Goal: Transaction & Acquisition: Book appointment/travel/reservation

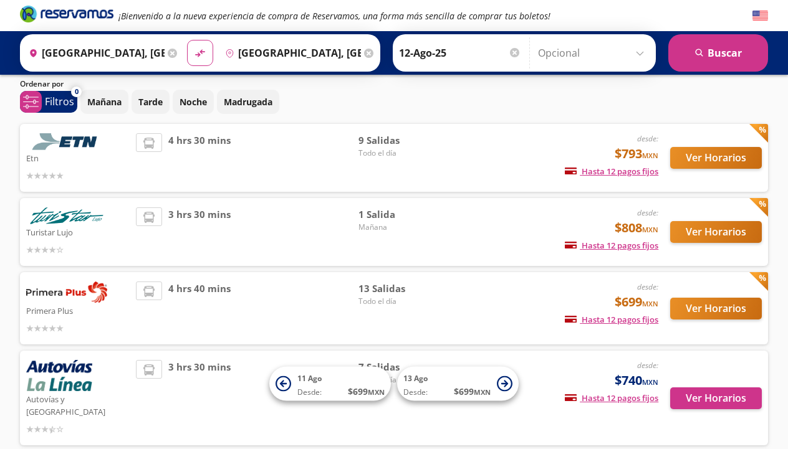
scroll to position [42, 0]
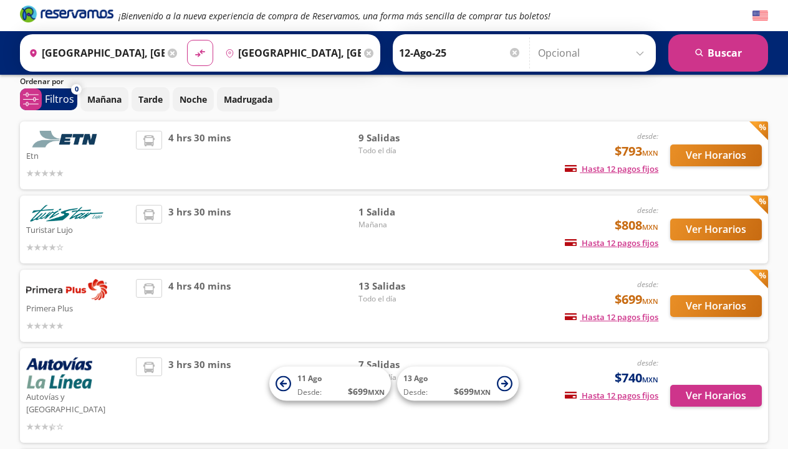
click at [691, 308] on button "Ver Horarios" at bounding box center [716, 306] width 92 height 22
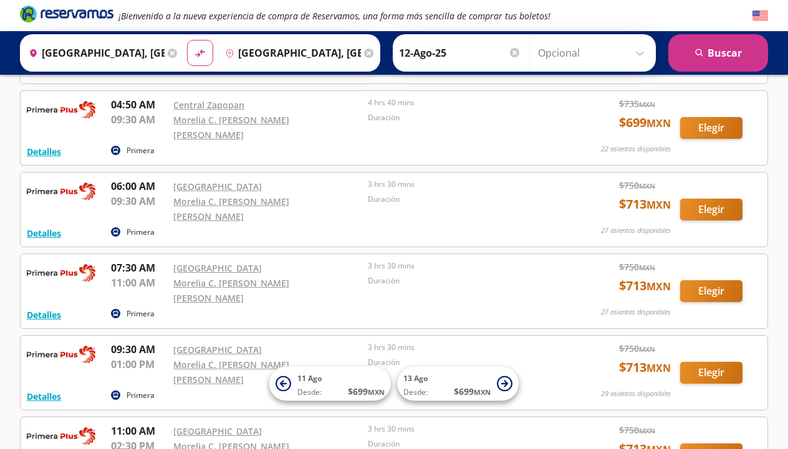
scroll to position [216, 0]
click at [702, 280] on button "Elegir" at bounding box center [711, 291] width 62 height 22
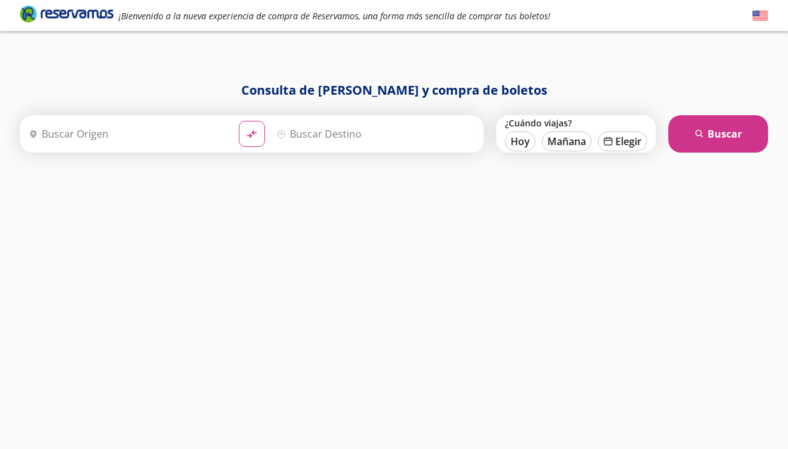
click at [168, 136] on input "Origen" at bounding box center [126, 133] width 205 height 31
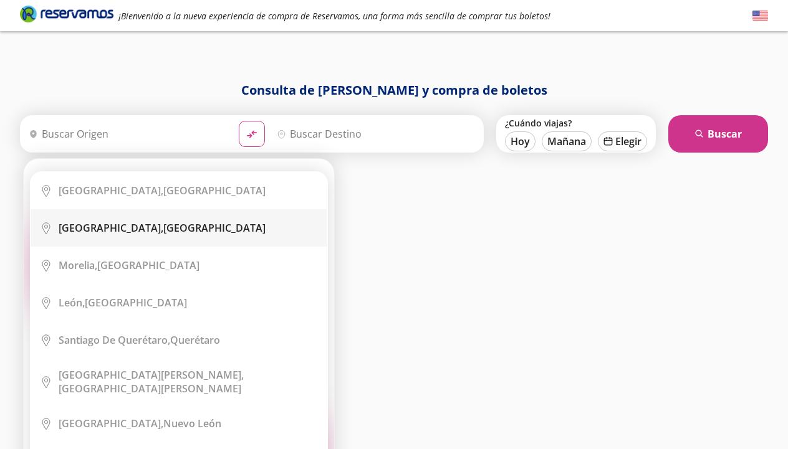
click at [133, 225] on div "[GEOGRAPHIC_DATA], [GEOGRAPHIC_DATA]" at bounding box center [162, 228] width 207 height 14
type input "[GEOGRAPHIC_DATA], [GEOGRAPHIC_DATA]"
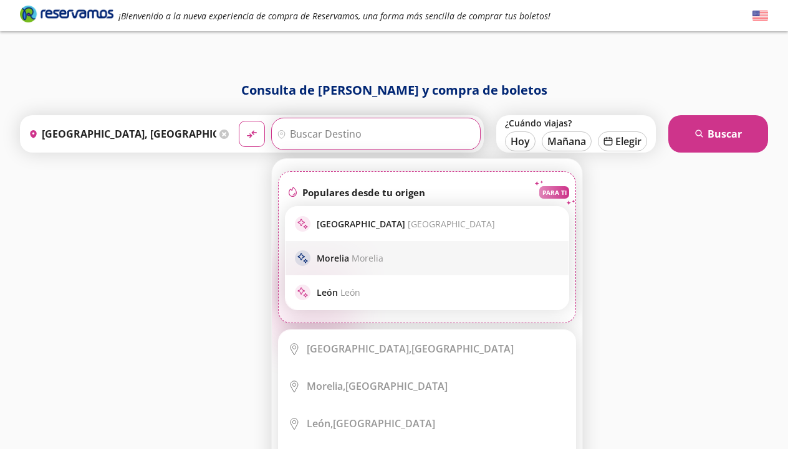
click at [330, 261] on p "Morelia Morelia" at bounding box center [350, 258] width 67 height 12
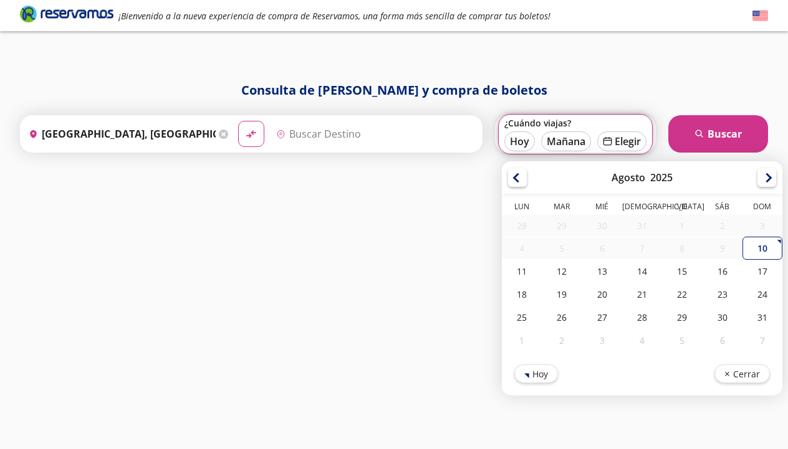
type input "[GEOGRAPHIC_DATA], [GEOGRAPHIC_DATA]"
click at [563, 269] on div "12" at bounding box center [561, 271] width 40 height 23
type input "12-Ago-25"
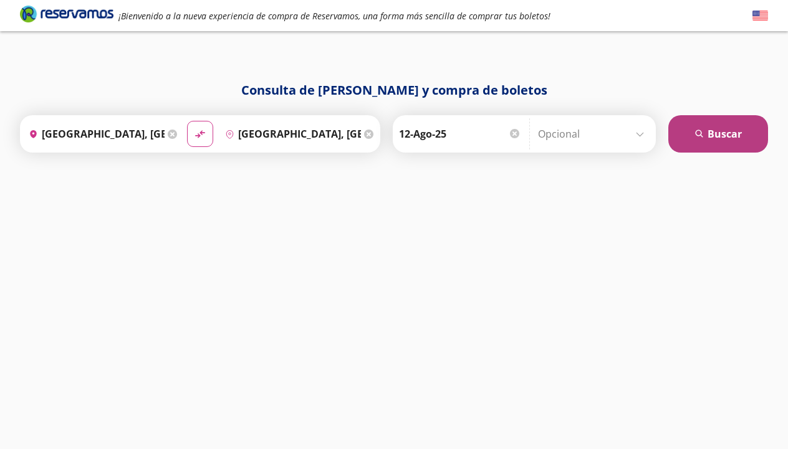
click at [724, 137] on button "search [GEOGRAPHIC_DATA]" at bounding box center [718, 133] width 100 height 37
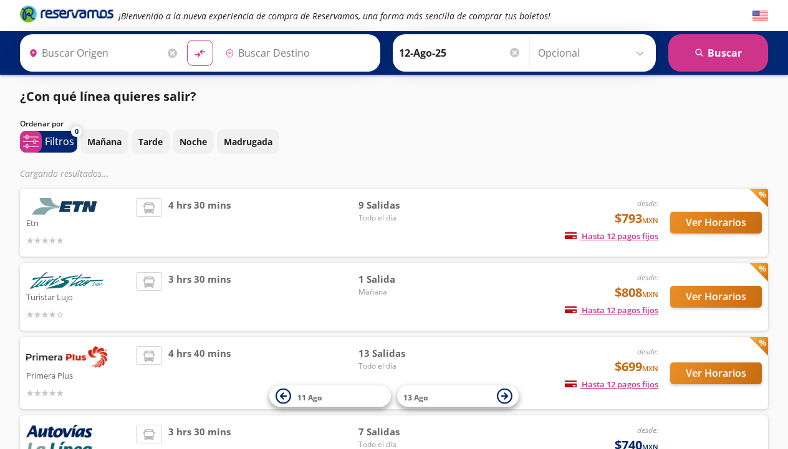
type input "[GEOGRAPHIC_DATA], [GEOGRAPHIC_DATA]"
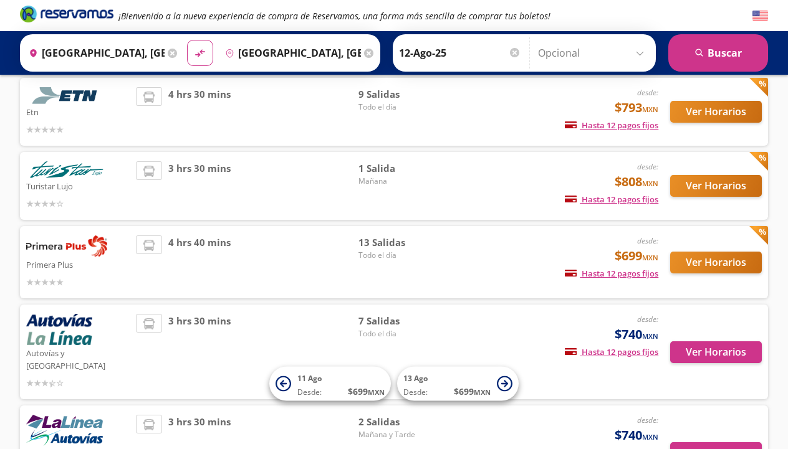
scroll to position [93, 0]
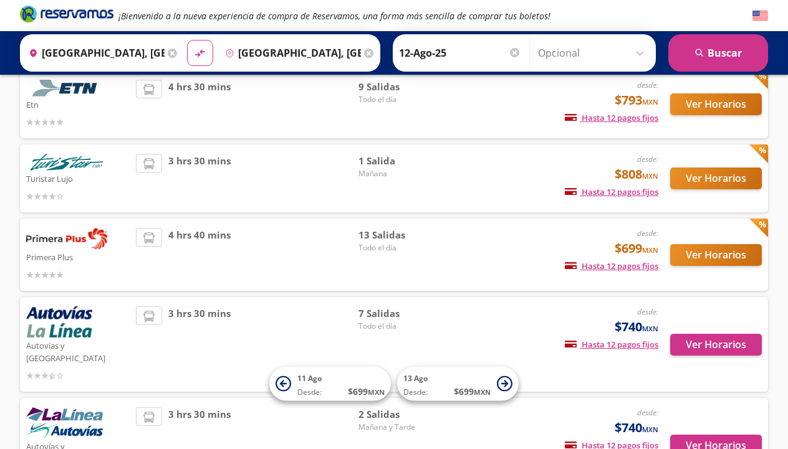
click at [687, 101] on button "Ver Horarios" at bounding box center [716, 104] width 92 height 22
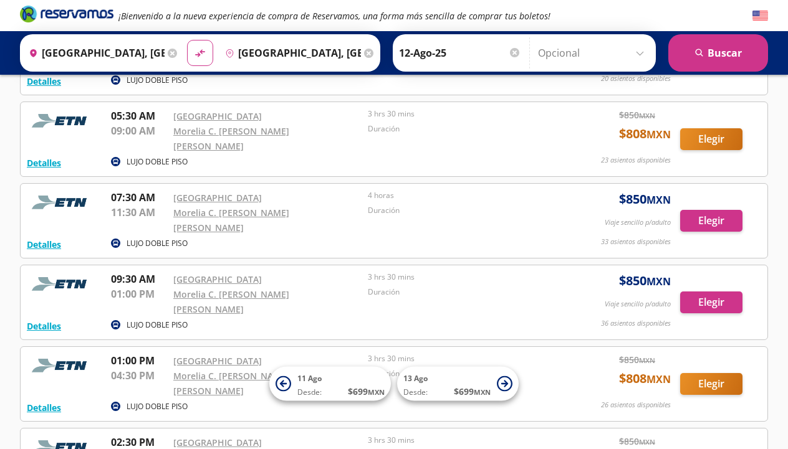
scroll to position [126, 0]
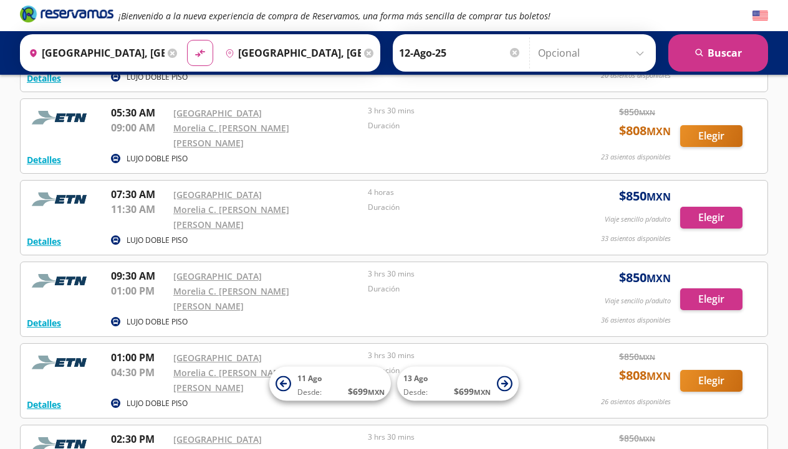
click at [171, 235] on p "LUJO DOBLE PISO" at bounding box center [156, 240] width 61 height 11
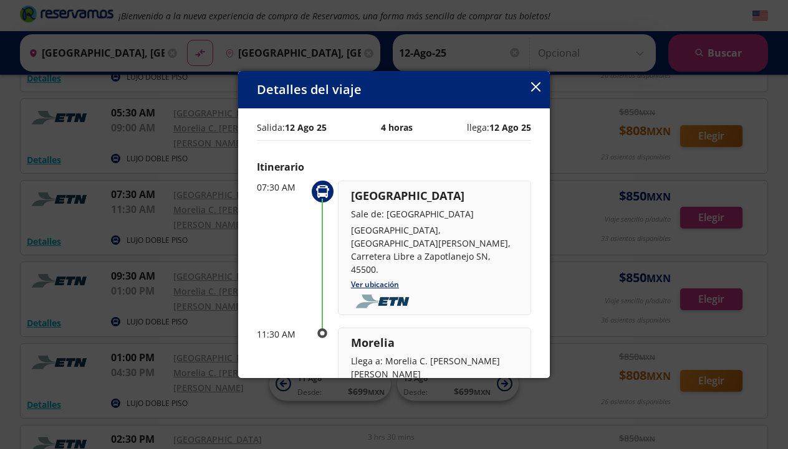
scroll to position [0, 0]
click at [534, 83] on icon "button" at bounding box center [535, 86] width 9 height 9
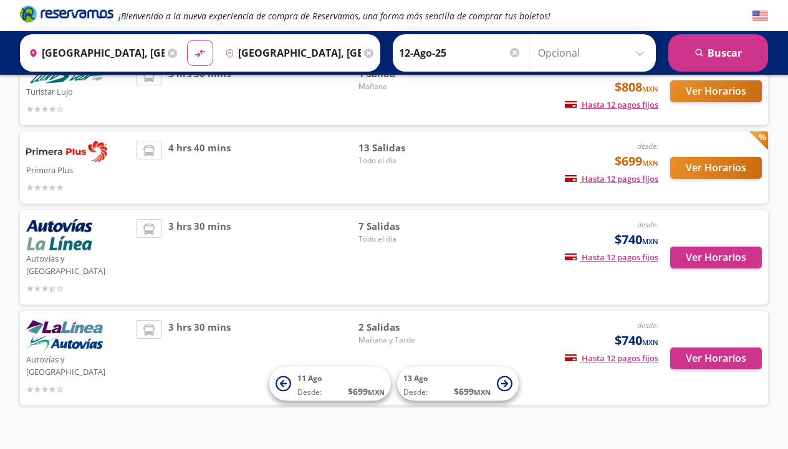
scroll to position [180, 0]
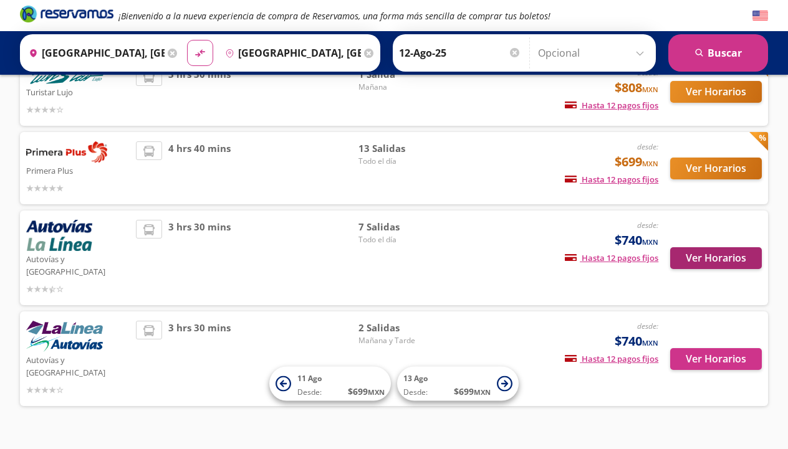
click at [718, 247] on button "Ver Horarios" at bounding box center [716, 258] width 92 height 22
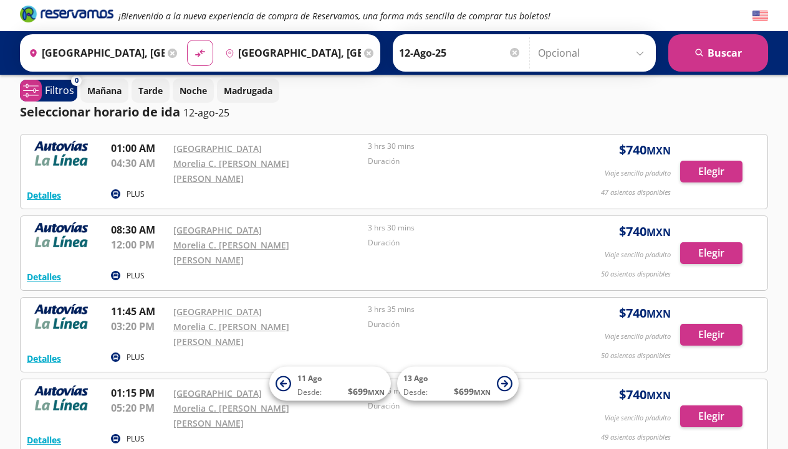
scroll to position [8, 0]
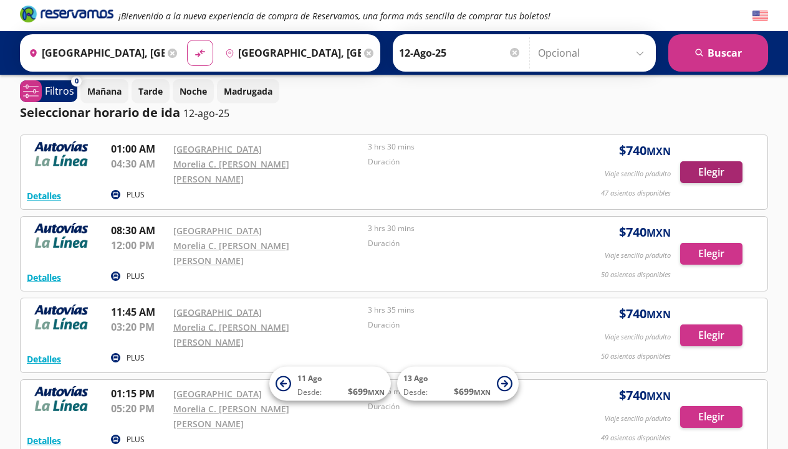
click at [703, 169] on button "Elegir" at bounding box center [711, 172] width 62 height 22
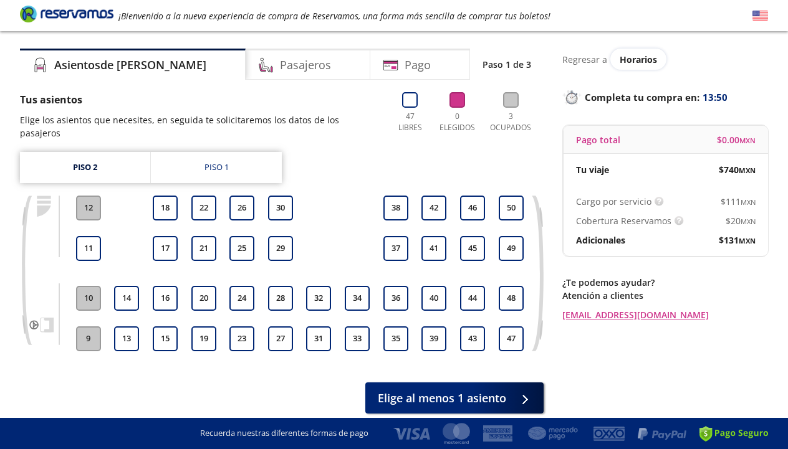
scroll to position [24, 0]
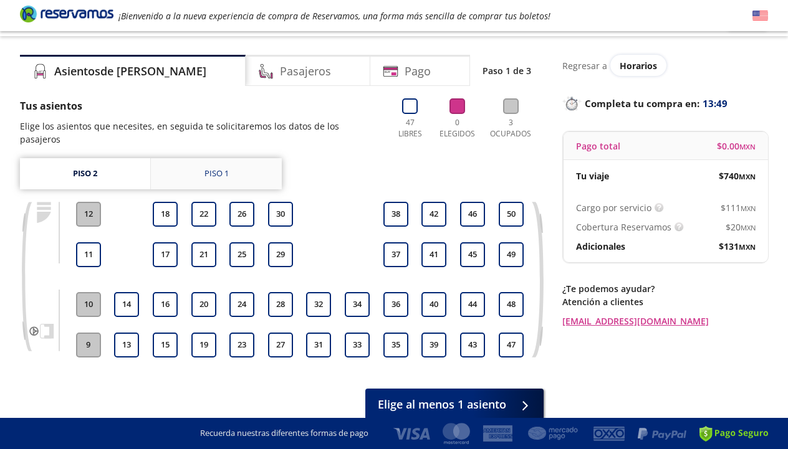
click at [226, 168] on div "Piso 1" at bounding box center [216, 174] width 24 height 12
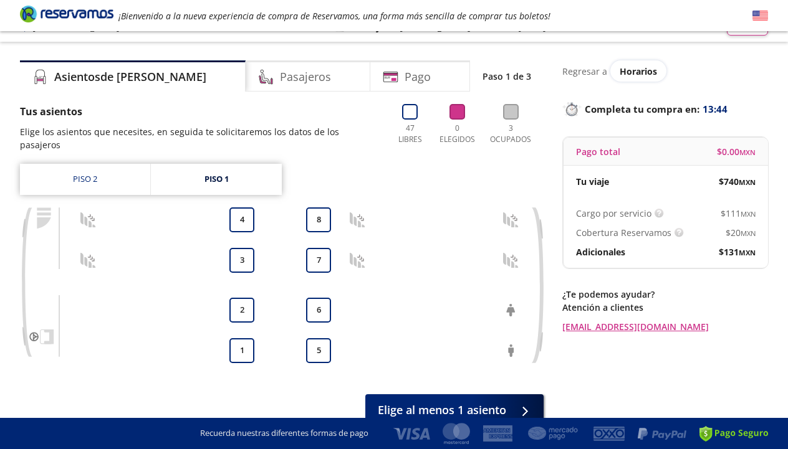
scroll to position [19, 0]
click at [93, 168] on link "Piso 2" at bounding box center [85, 179] width 130 height 31
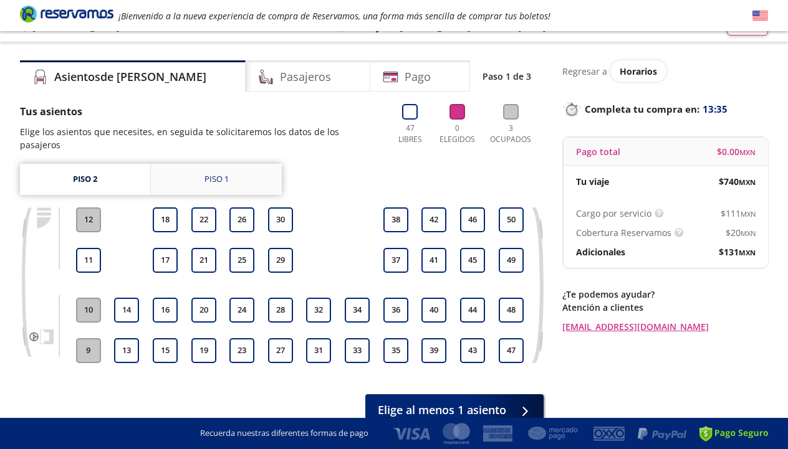
click at [209, 174] on link "Piso 1" at bounding box center [216, 179] width 131 height 31
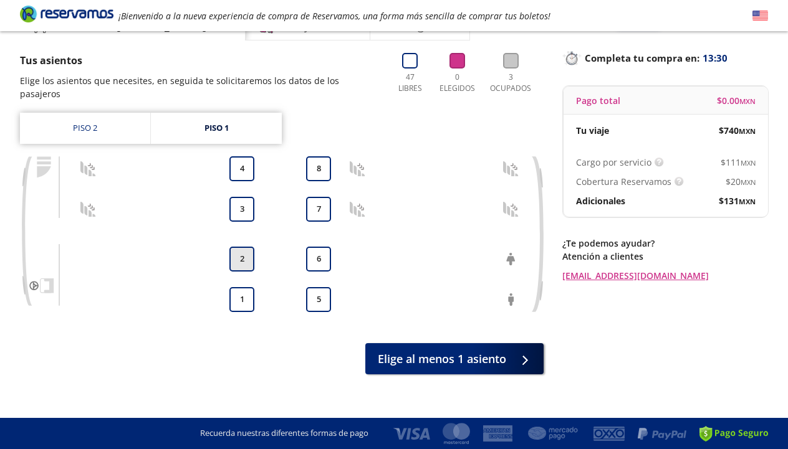
scroll to position [69, 0]
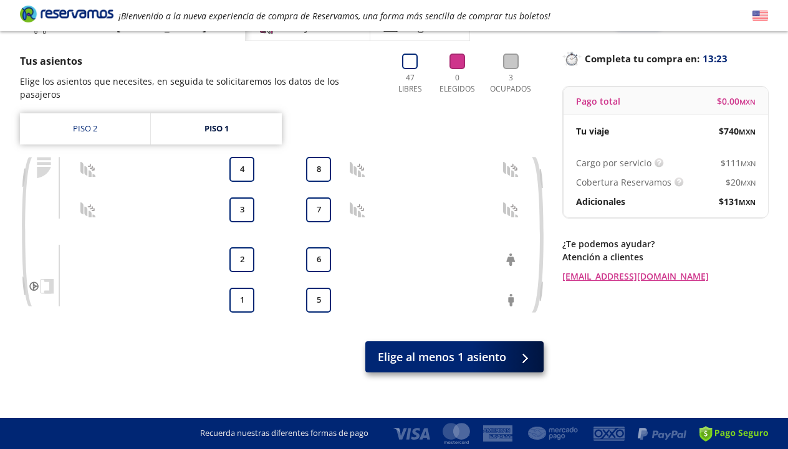
click at [405, 349] on span "Elige al menos 1 asiento" at bounding box center [442, 357] width 128 height 17
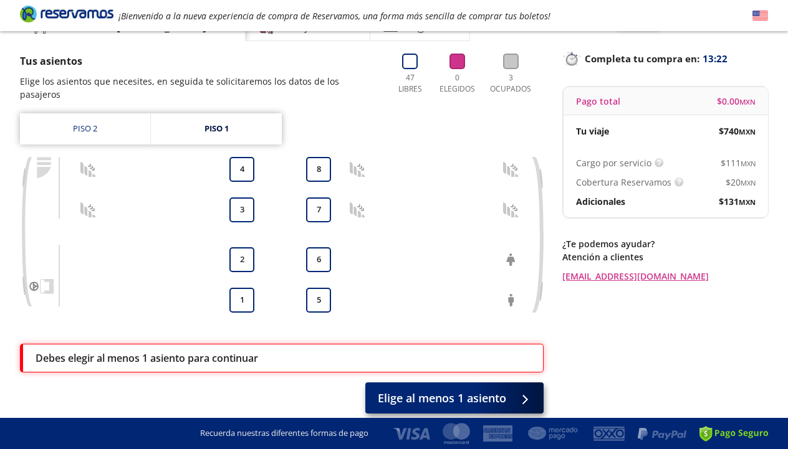
scroll to position [110, 0]
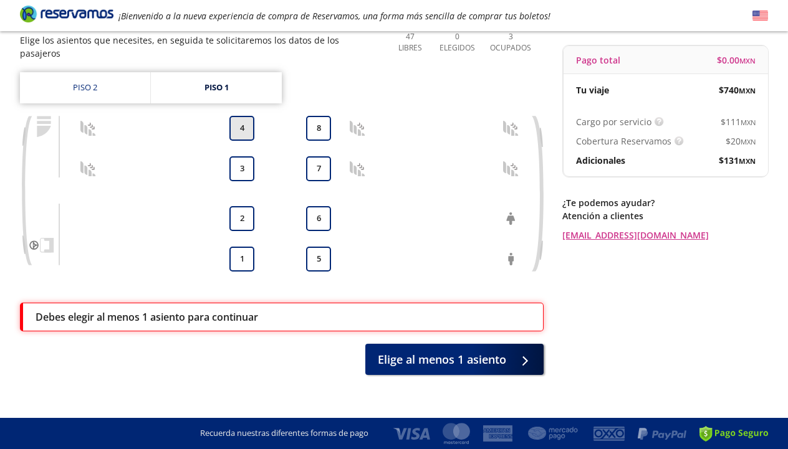
click at [244, 116] on button "4" at bounding box center [241, 128] width 25 height 25
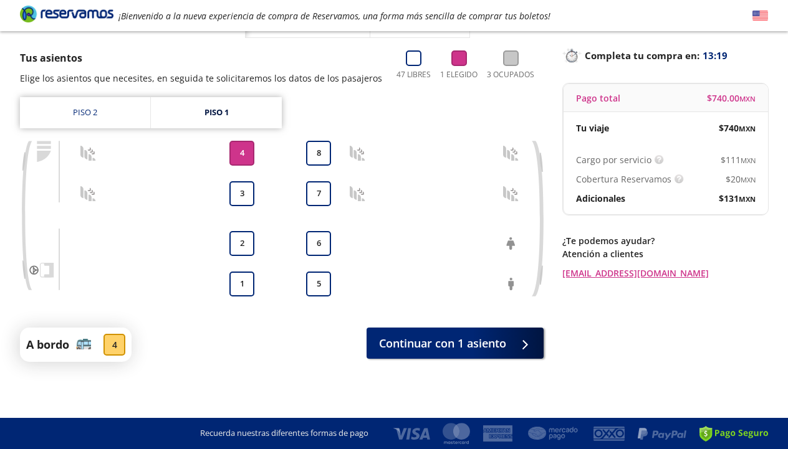
scroll to position [72, 0]
click at [110, 347] on div "4" at bounding box center [114, 345] width 22 height 22
click at [113, 108] on link "Piso 2" at bounding box center [85, 112] width 130 height 31
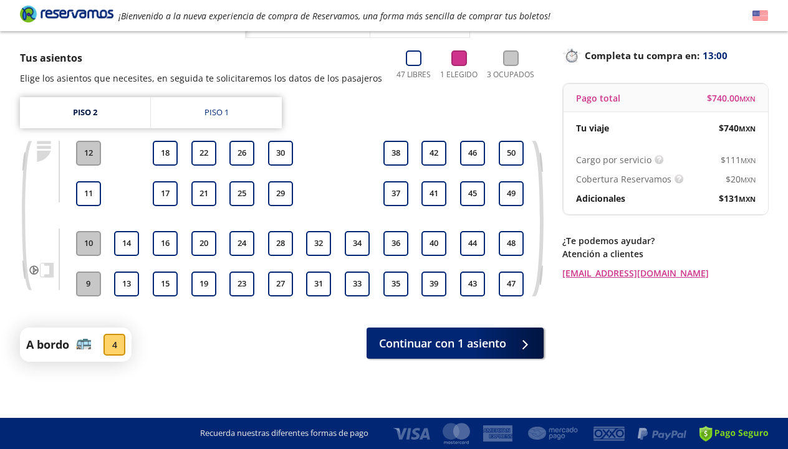
scroll to position [19, 0]
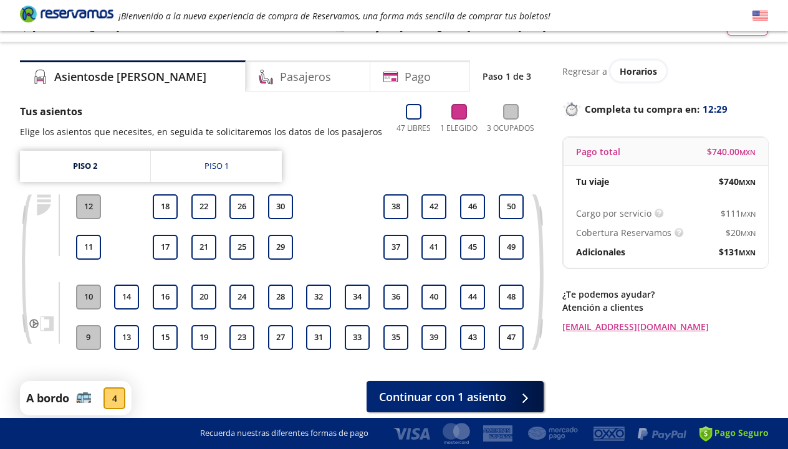
scroll to position [24, 0]
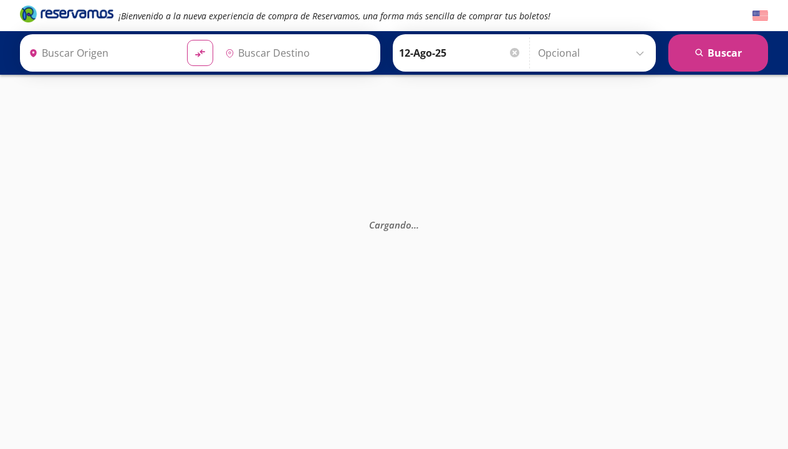
type input "[GEOGRAPHIC_DATA], [GEOGRAPHIC_DATA]"
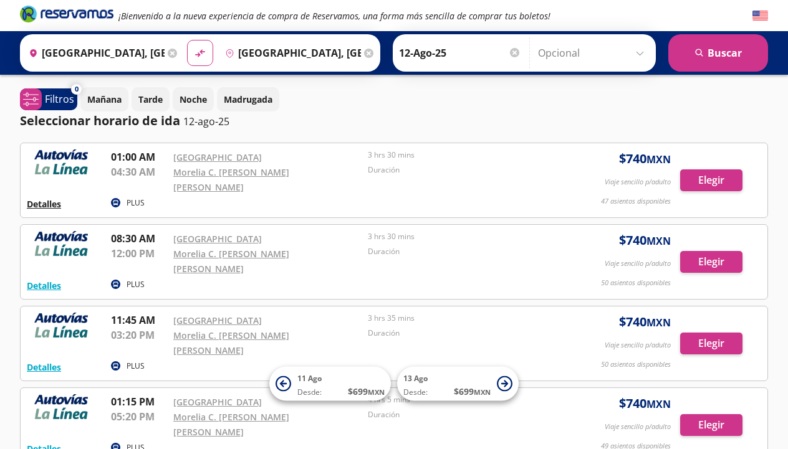
click at [47, 198] on button "Detalles" at bounding box center [44, 204] width 34 height 13
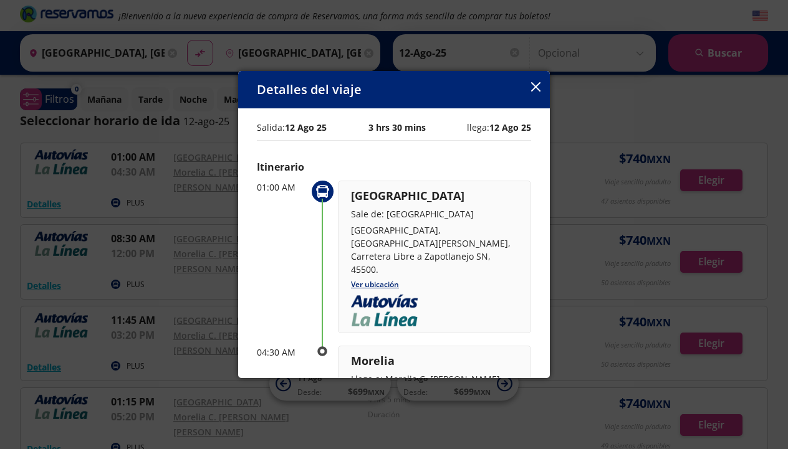
click at [534, 87] on icon "button" at bounding box center [535, 86] width 9 height 9
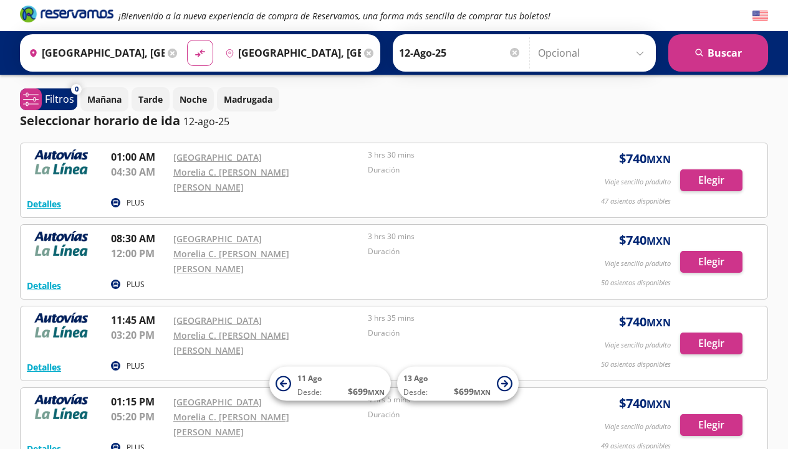
click at [534, 87] on div "Mañana Tarde Noche Madrugada" at bounding box center [423, 99] width 687 height 24
